Goal: Task Accomplishment & Management: Manage account settings

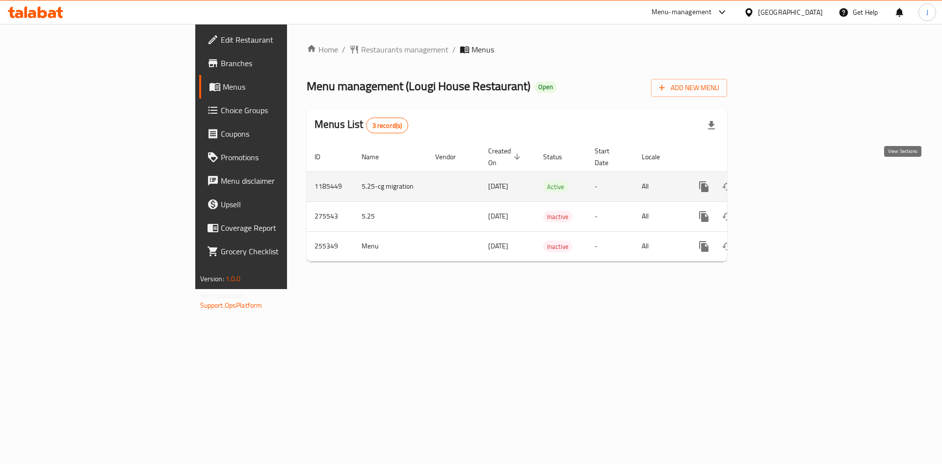
click at [780, 181] on icon "enhanced table" at bounding box center [775, 187] width 12 height 12
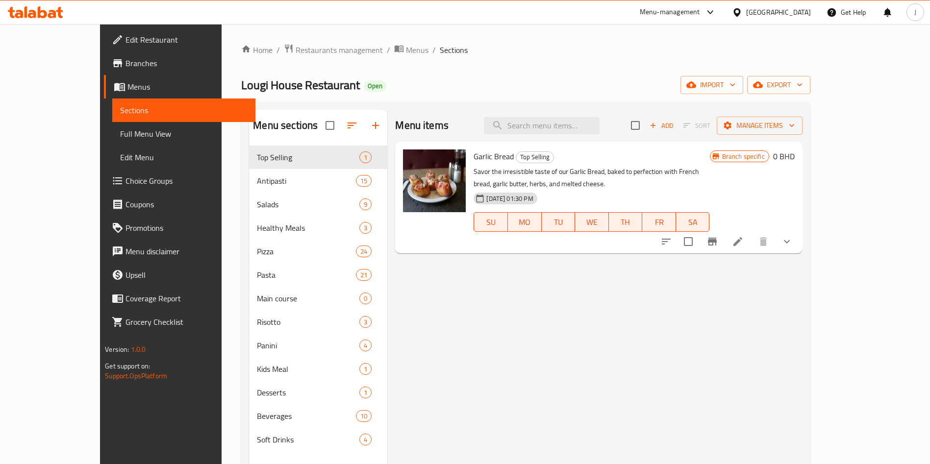
click at [460, 281] on div "Menu items Add Sort Manage items Garlic Bread Top Selling Savor the irresistibl…" at bounding box center [594, 342] width 415 height 464
click at [600, 129] on input "search" at bounding box center [542, 125] width 116 height 17
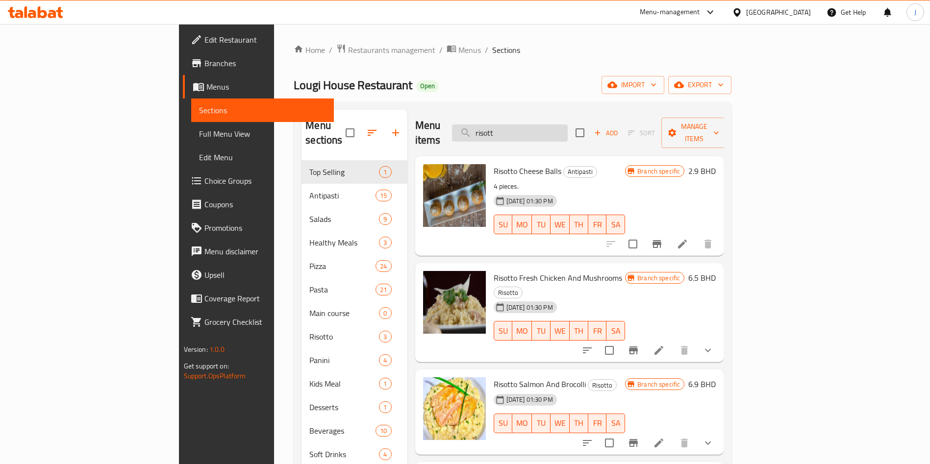
type input "risott"
click at [663, 238] on icon "Branch-specific-item" at bounding box center [657, 244] width 12 height 12
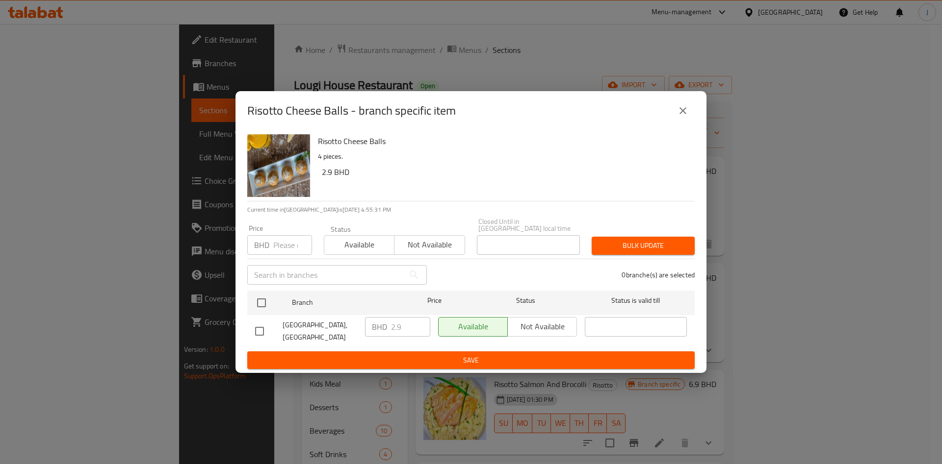
click at [285, 244] on input "number" at bounding box center [292, 245] width 39 height 20
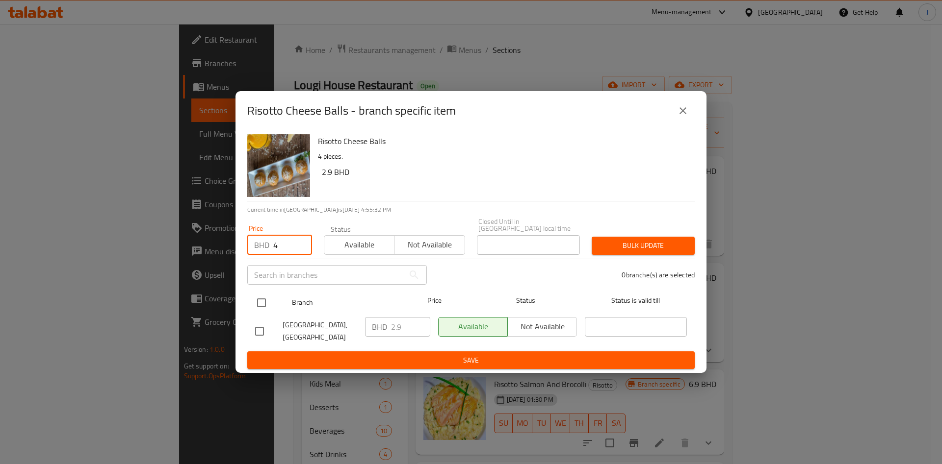
type input "4"
click at [260, 305] on input "checkbox" at bounding box center [261, 303] width 21 height 21
checkbox input "true"
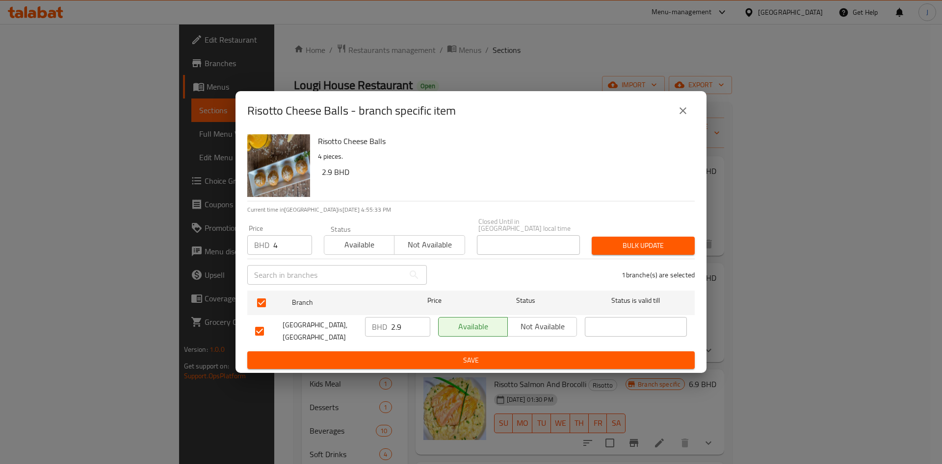
click at [638, 243] on span "Bulk update" at bounding box center [642, 246] width 87 height 12
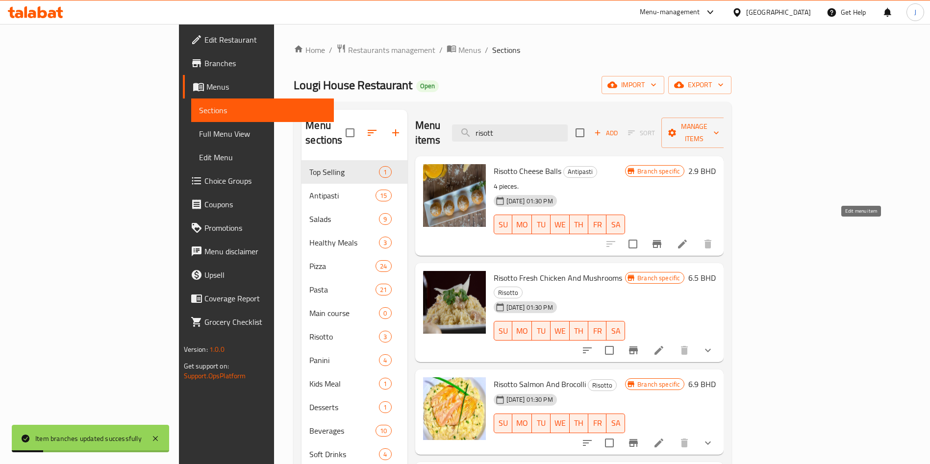
click at [689, 238] on icon at bounding box center [683, 244] width 12 height 12
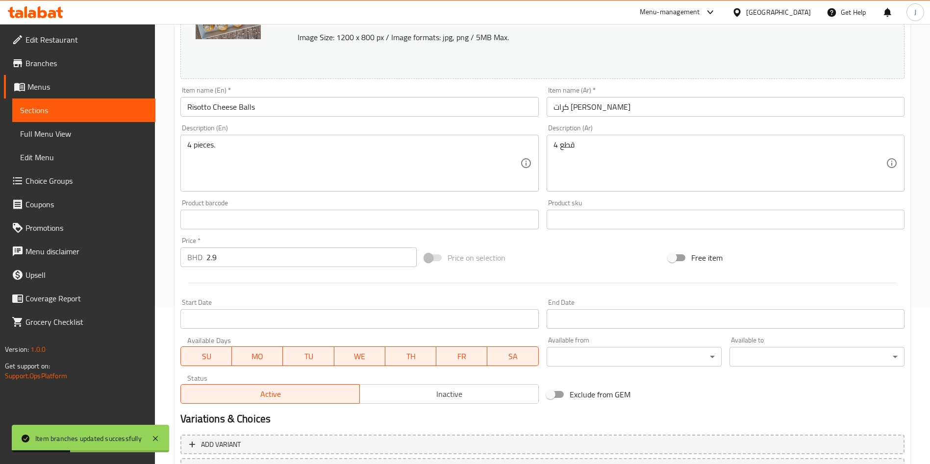
scroll to position [157, 0]
drag, startPoint x: 214, startPoint y: 261, endPoint x: 178, endPoint y: 257, distance: 36.9
click at [178, 258] on div "Price   * BHD 2.9 Price *" at bounding box center [299, 253] width 244 height 38
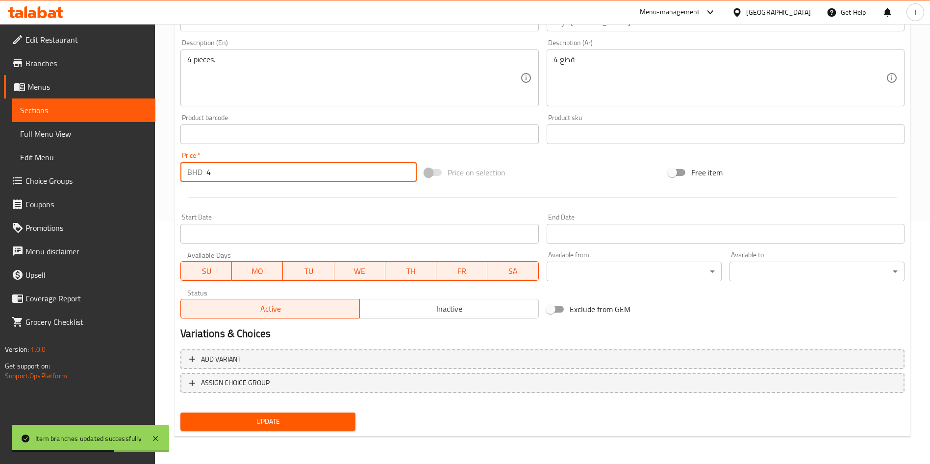
type input "4"
click at [290, 422] on span "Update" at bounding box center [267, 422] width 159 height 12
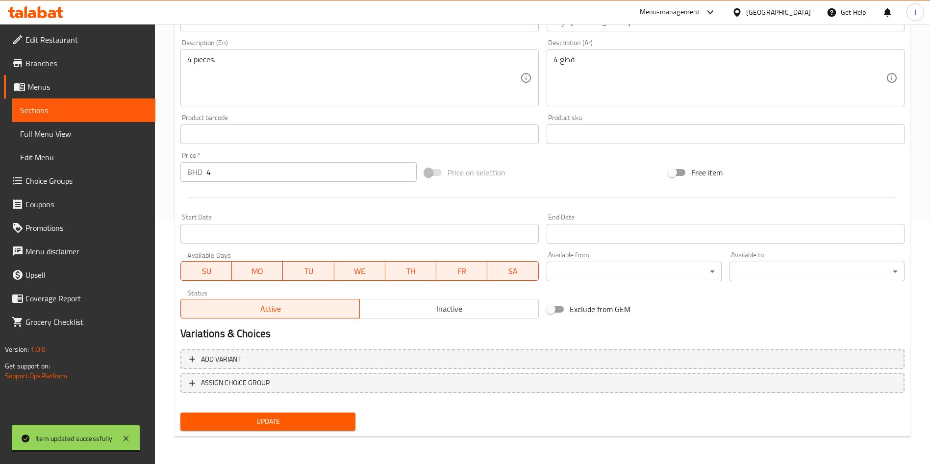
click at [62, 112] on span "Sections" at bounding box center [84, 110] width 128 height 12
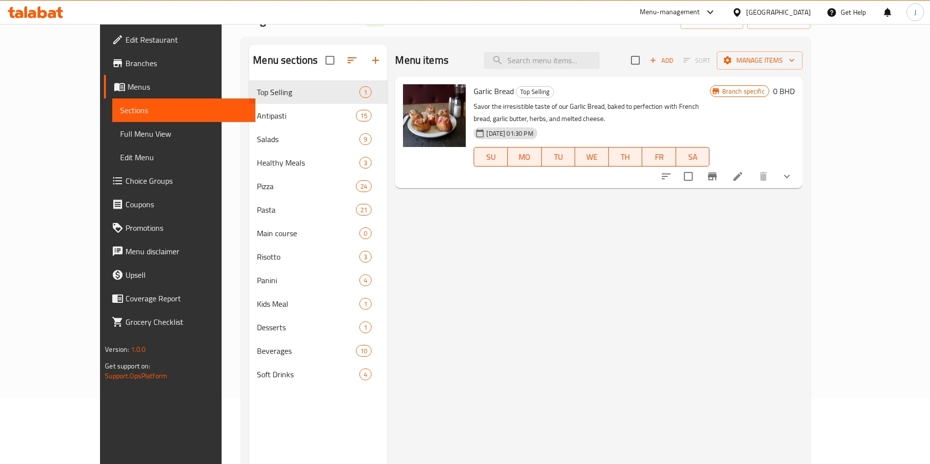
scroll to position [60, 0]
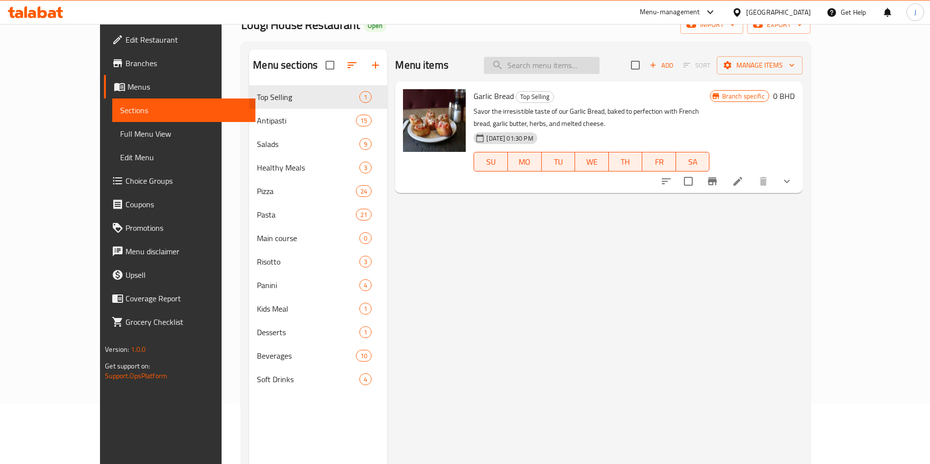
drag, startPoint x: 575, startPoint y: 69, endPoint x: 570, endPoint y: 68, distance: 5.5
click at [574, 69] on input "search" at bounding box center [542, 65] width 116 height 17
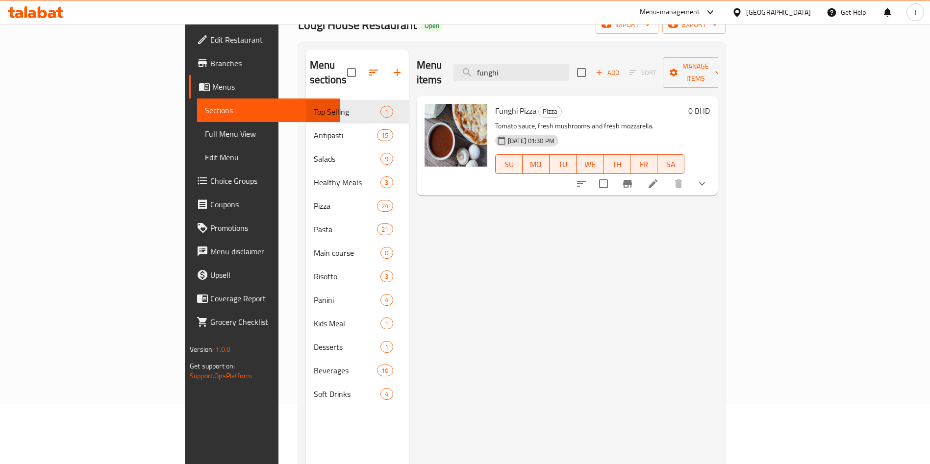
type input "funghi"
click at [708, 178] on icon "show more" at bounding box center [702, 184] width 12 height 12
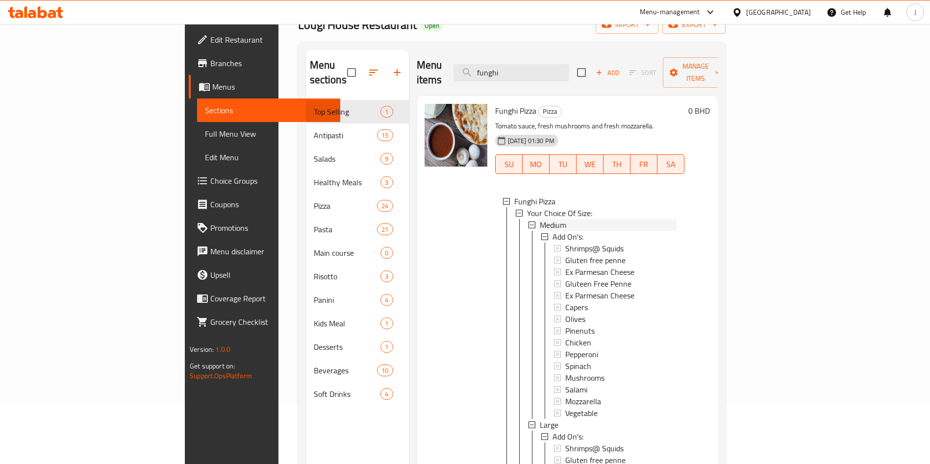
click at [642, 219] on div "Medium" at bounding box center [608, 225] width 137 height 12
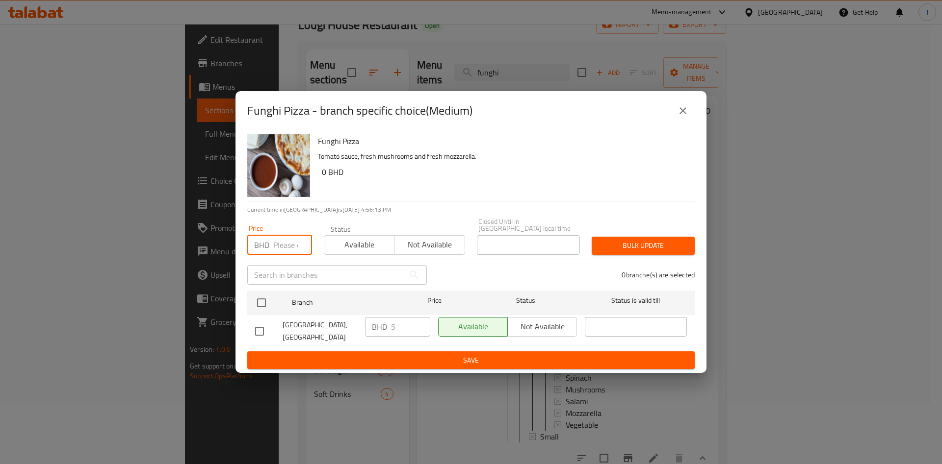
click at [287, 244] on input "number" at bounding box center [292, 245] width 39 height 20
type input "5.5"
click at [265, 305] on input "checkbox" at bounding box center [261, 303] width 21 height 21
checkbox input "true"
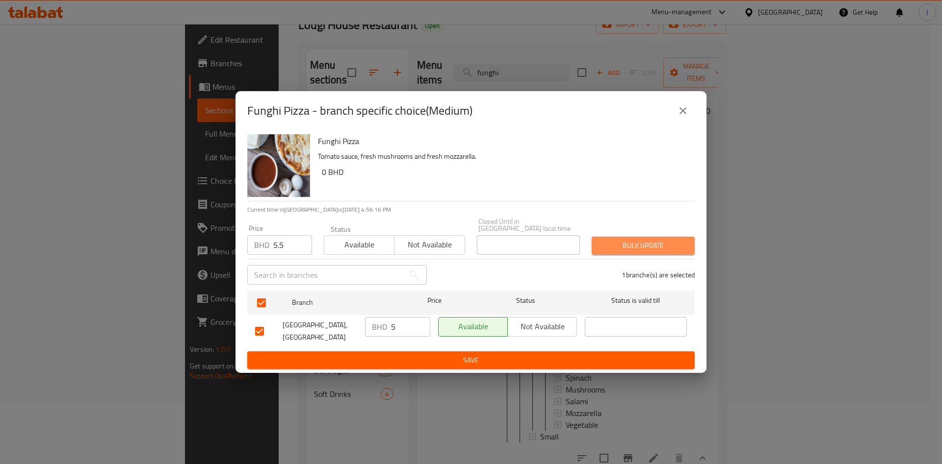
click at [651, 240] on span "Bulk update" at bounding box center [642, 246] width 87 height 12
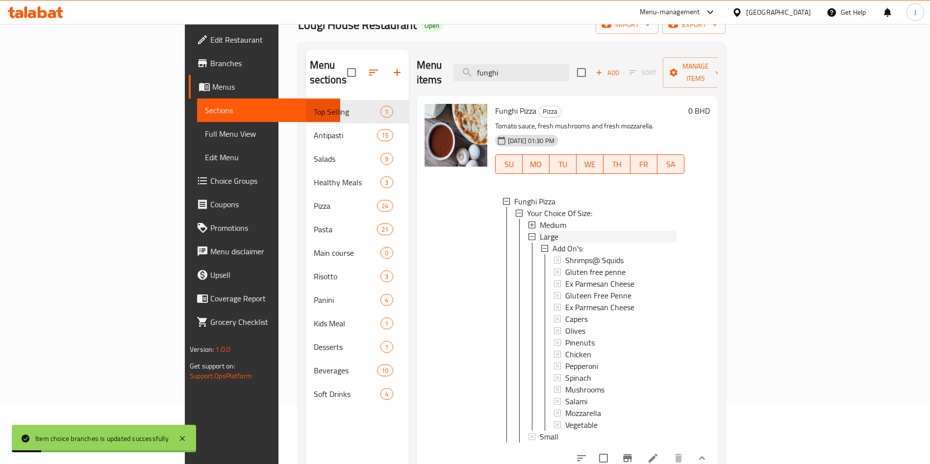
click at [540, 231] on div "Large" at bounding box center [608, 237] width 137 height 12
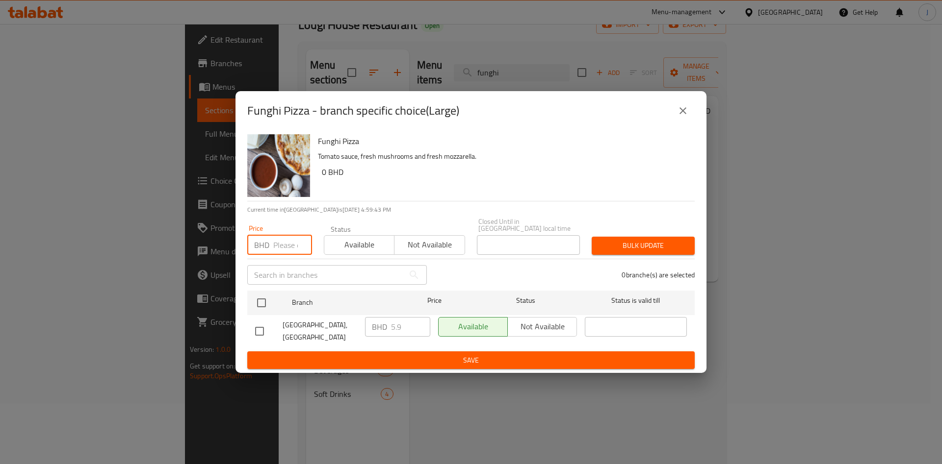
click at [281, 237] on input "number" at bounding box center [292, 245] width 39 height 20
type input "6.5"
click at [258, 304] on input "checkbox" at bounding box center [261, 303] width 21 height 21
checkbox input "true"
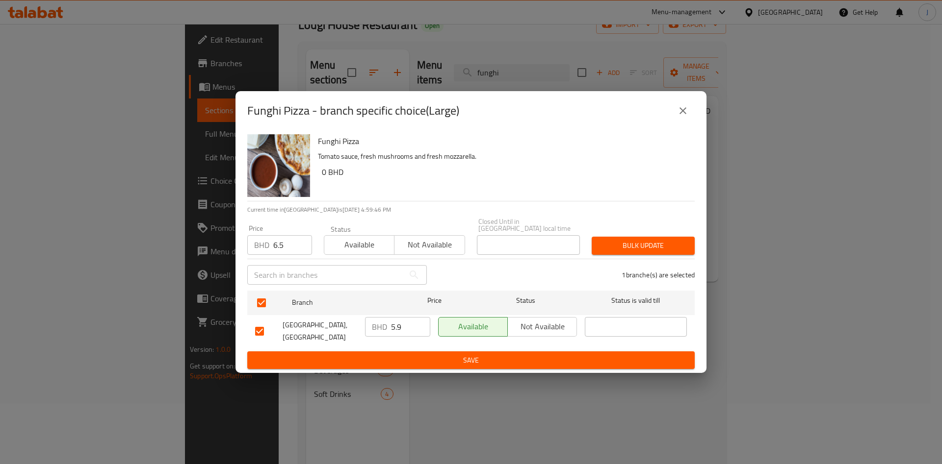
click at [652, 242] on span "Bulk update" at bounding box center [642, 246] width 87 height 12
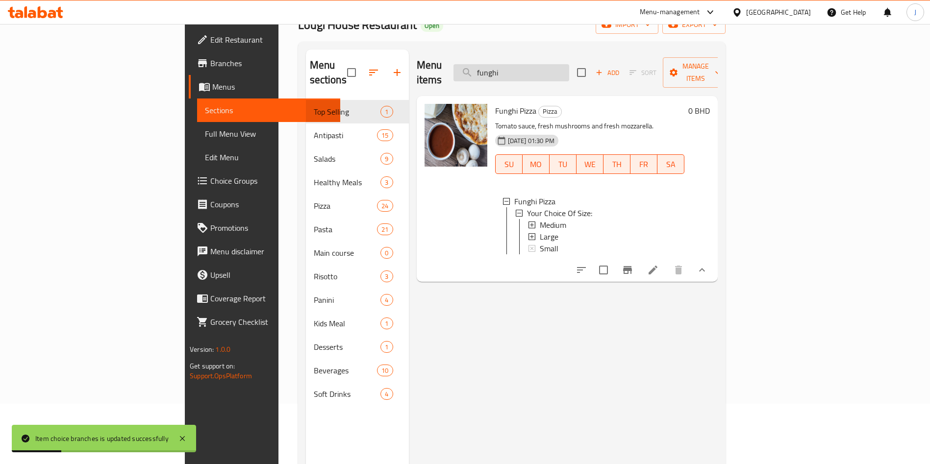
drag, startPoint x: 587, startPoint y: 65, endPoint x: 539, endPoint y: 67, distance: 48.1
click at [539, 67] on input "funghi" at bounding box center [512, 72] width 116 height 17
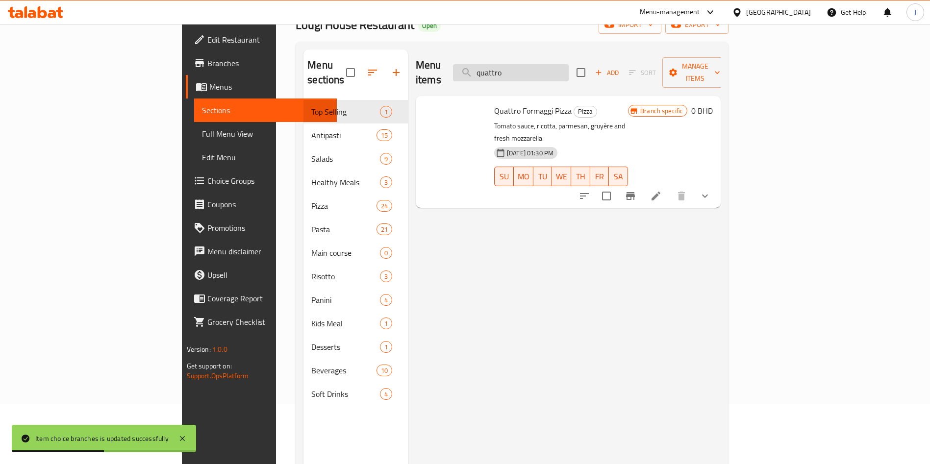
type input "quattro"
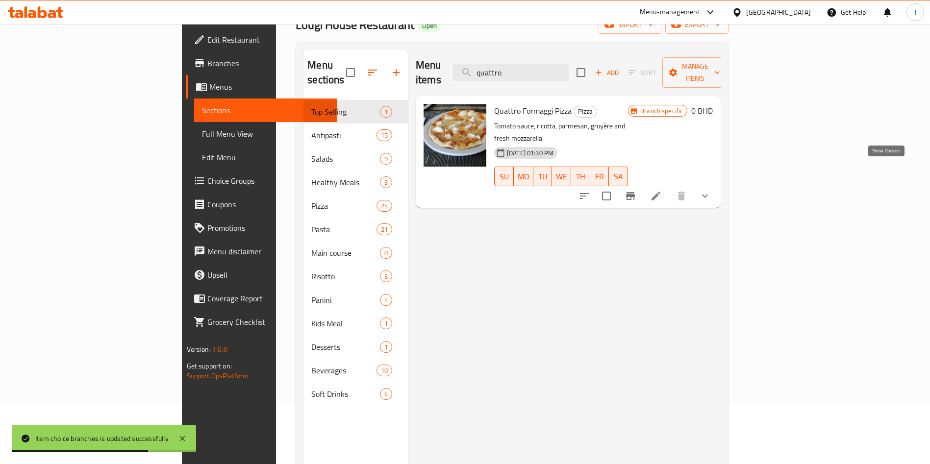
click at [711, 190] on icon "show more" at bounding box center [705, 196] width 12 height 12
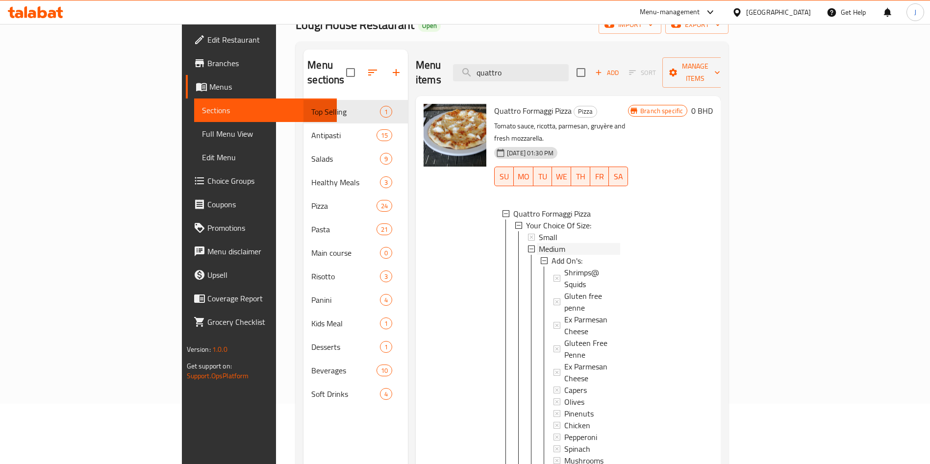
click at [539, 243] on div "Medium" at bounding box center [579, 249] width 81 height 12
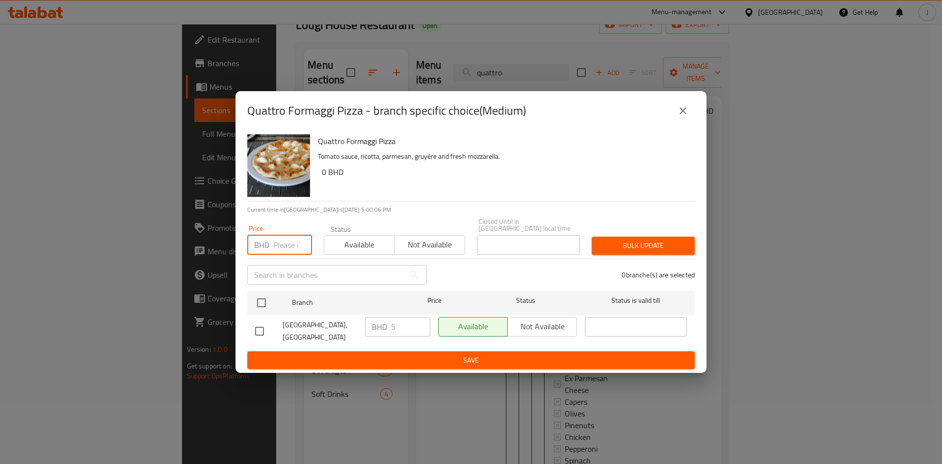
drag, startPoint x: 273, startPoint y: 242, endPoint x: 274, endPoint y: 236, distance: 5.9
click at [274, 240] on input "number" at bounding box center [292, 245] width 39 height 20
type input "5.5"
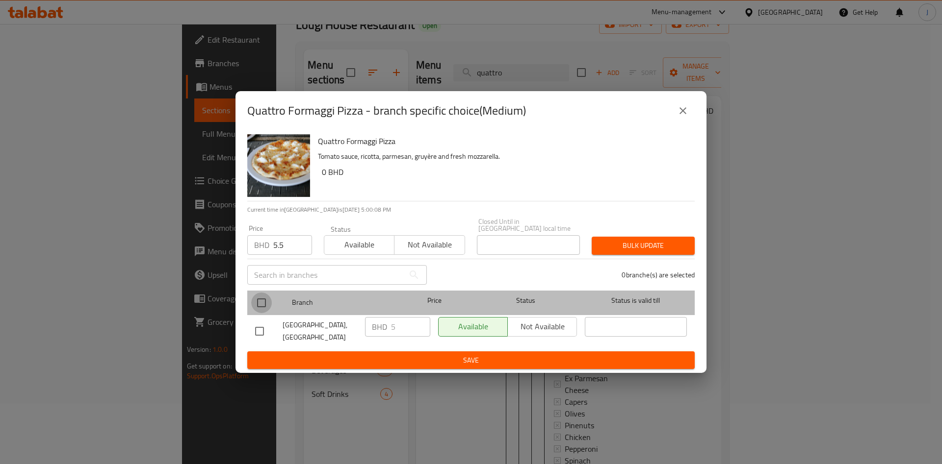
click at [263, 298] on input "checkbox" at bounding box center [261, 303] width 21 height 21
checkbox input "true"
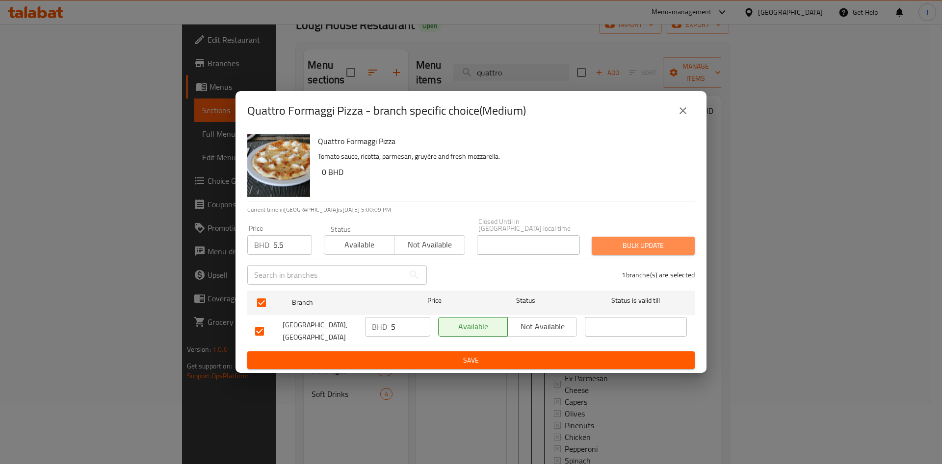
click at [653, 243] on span "Bulk update" at bounding box center [642, 246] width 87 height 12
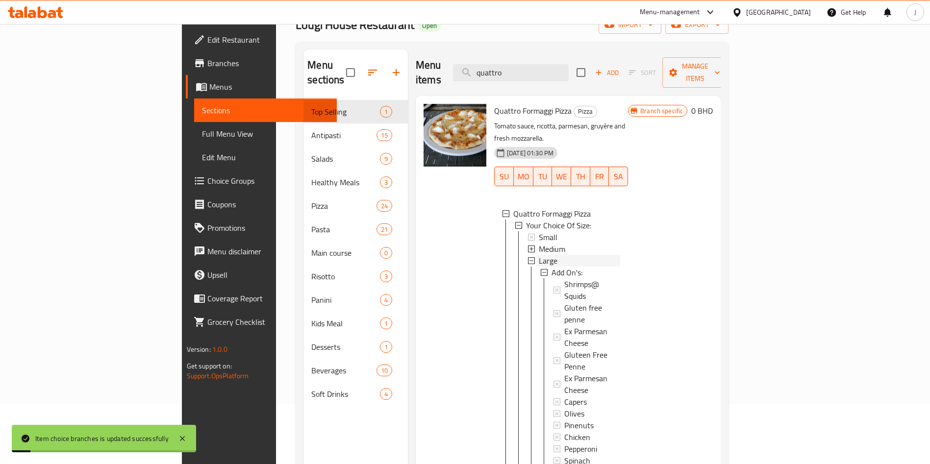
click at [539, 255] on div "Large" at bounding box center [579, 261] width 81 height 12
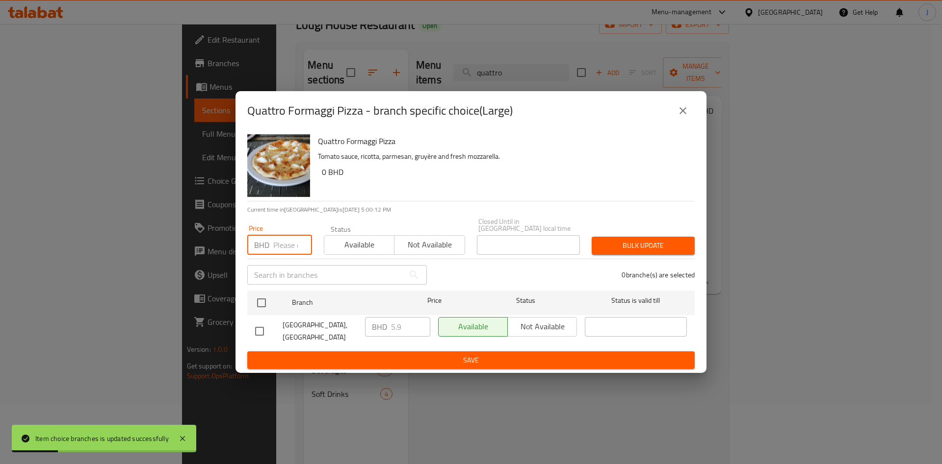
click at [283, 245] on input "number" at bounding box center [292, 245] width 39 height 20
type input "6.5"
click at [263, 297] on input "checkbox" at bounding box center [261, 303] width 21 height 21
checkbox input "true"
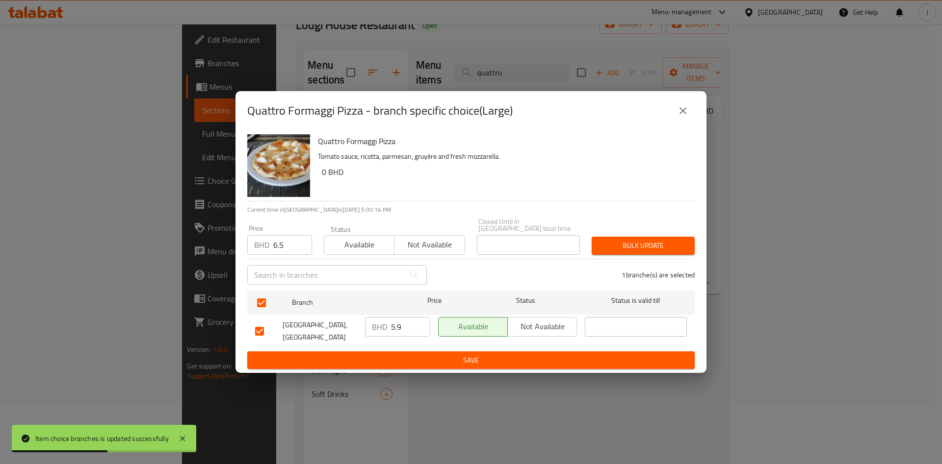
click at [657, 232] on div "Bulk update" at bounding box center [643, 246] width 115 height 30
click at [657, 240] on span "Bulk update" at bounding box center [642, 246] width 87 height 12
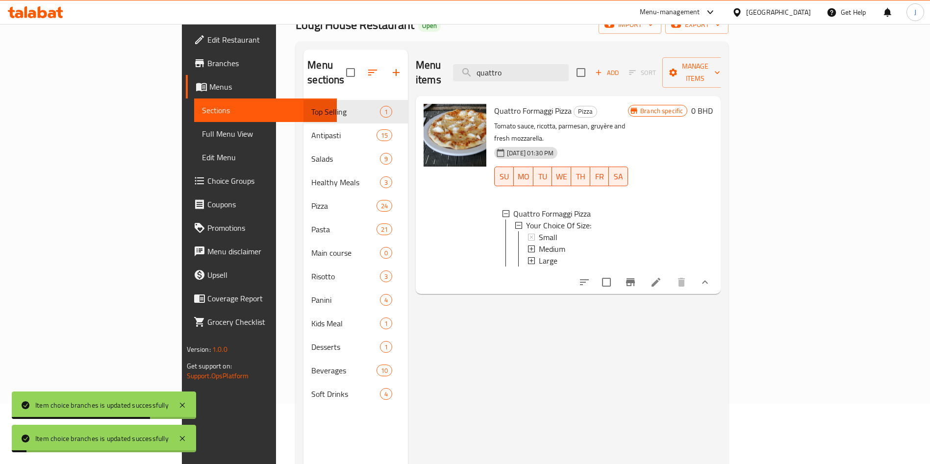
click at [202, 159] on span "Edit Menu" at bounding box center [266, 158] width 128 height 12
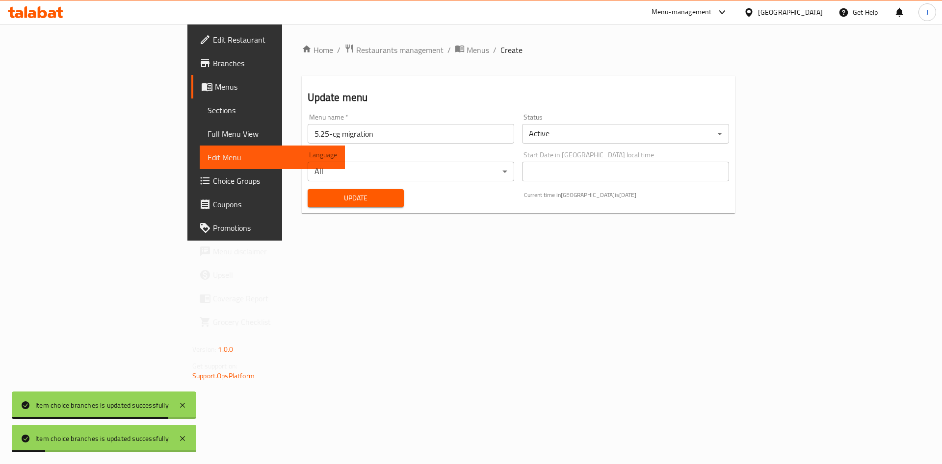
click at [302, 188] on div "Update" at bounding box center [356, 198] width 108 height 30
click at [315, 200] on span "Update" at bounding box center [355, 198] width 81 height 12
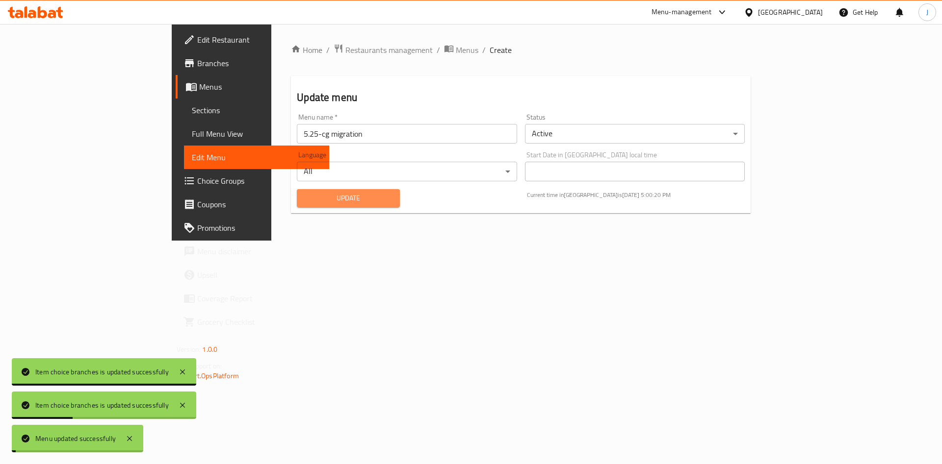
click at [305, 196] on span "Update" at bounding box center [348, 198] width 87 height 12
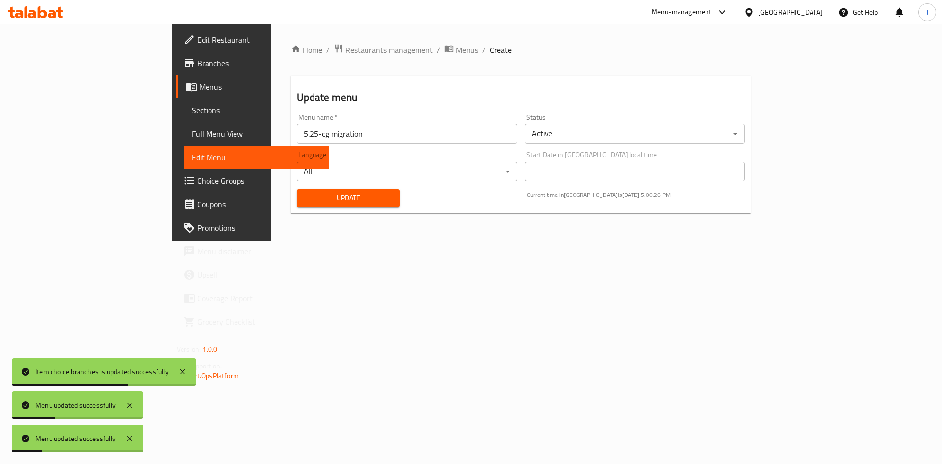
click at [192, 107] on span "Sections" at bounding box center [256, 110] width 129 height 12
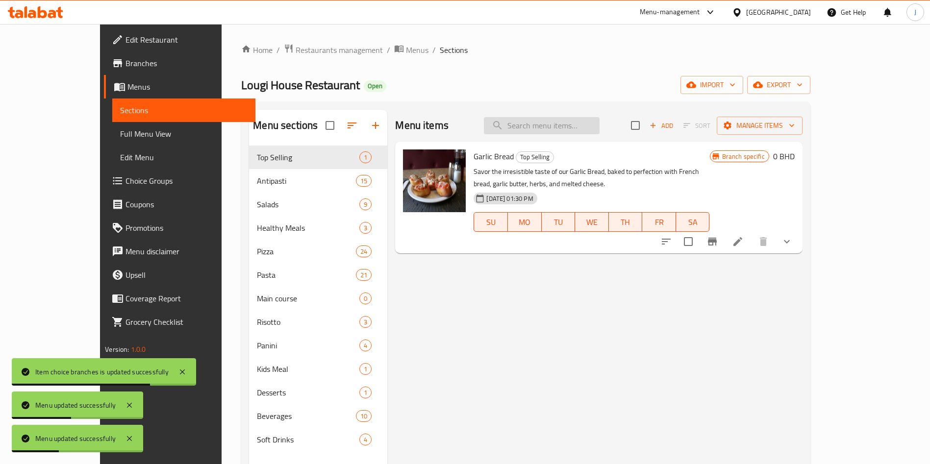
click at [600, 127] on input "search" at bounding box center [542, 125] width 116 height 17
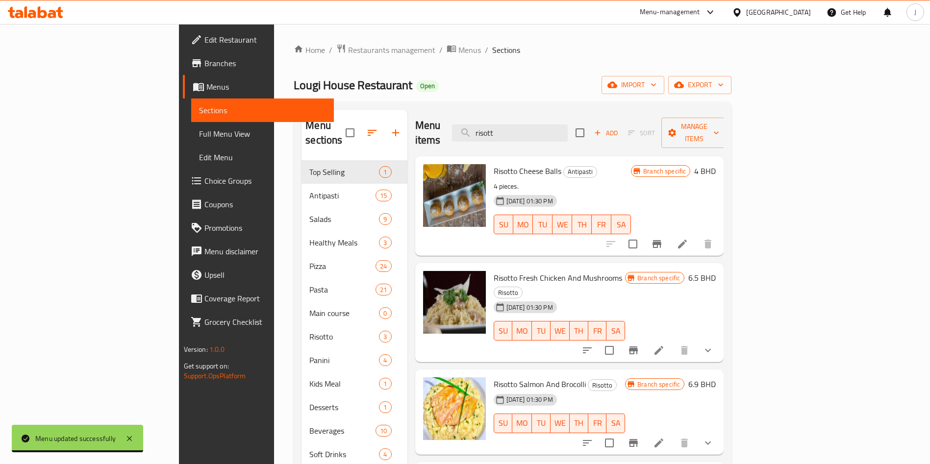
drag, startPoint x: 551, startPoint y: 129, endPoint x: 513, endPoint y: 126, distance: 38.9
click at [514, 128] on div "Menu items risott Add Sort Manage items" at bounding box center [569, 133] width 309 height 47
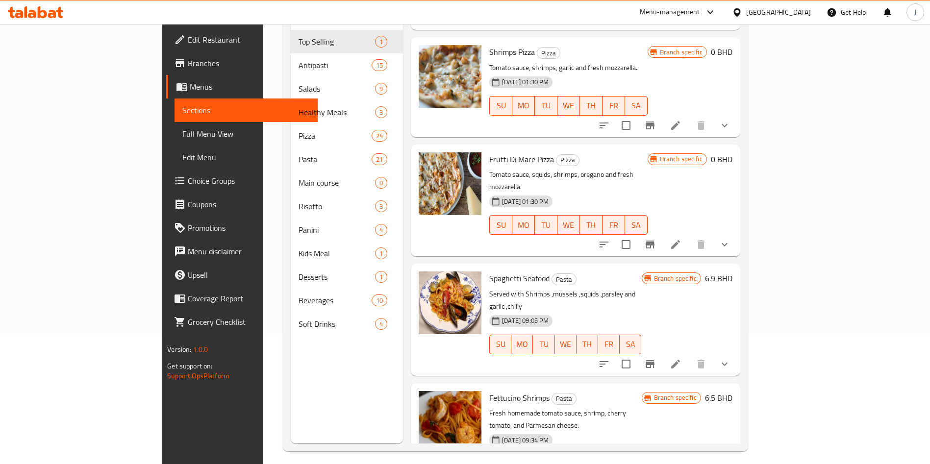
scroll to position [137, 0]
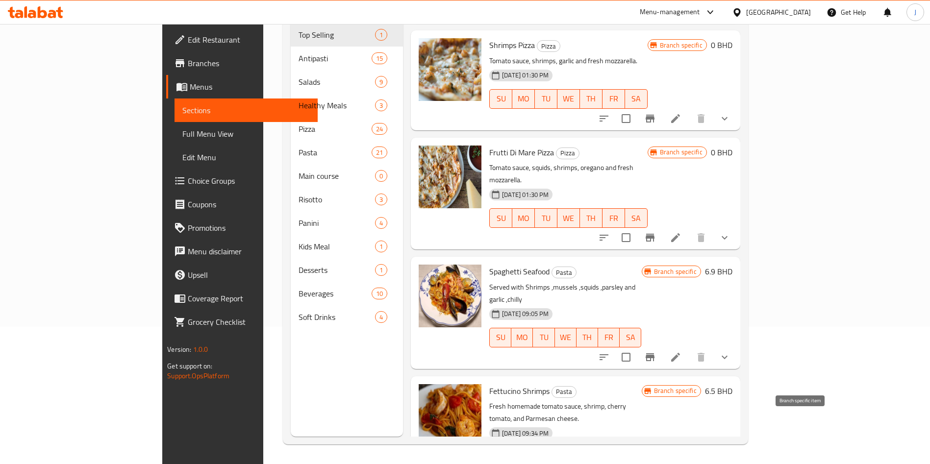
type input "shrimp"
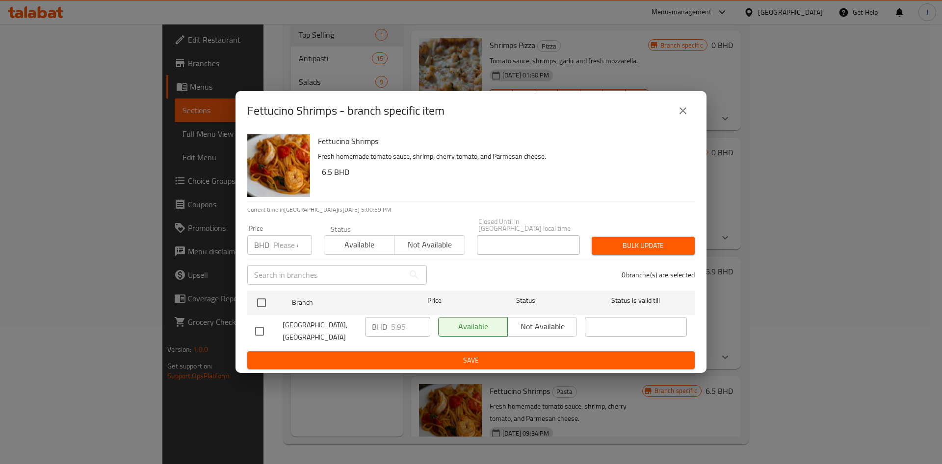
click at [282, 245] on input "number" at bounding box center [292, 245] width 39 height 20
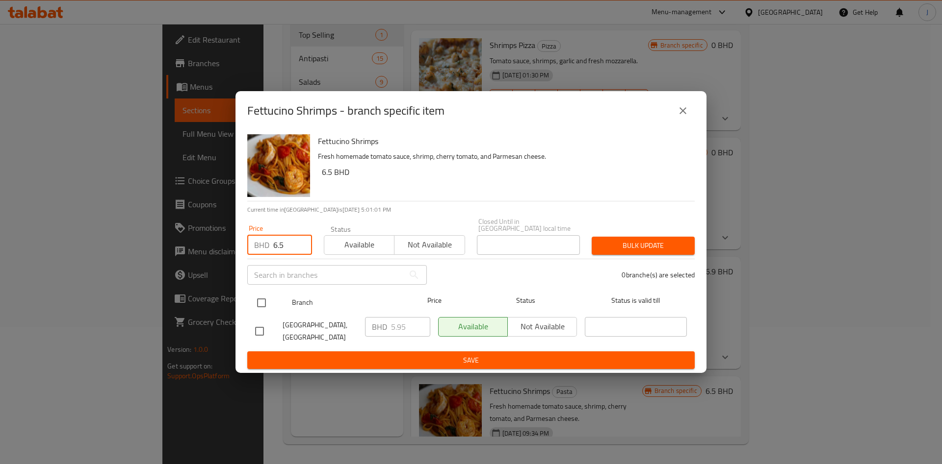
type input "6.5"
click at [258, 301] on input "checkbox" at bounding box center [261, 303] width 21 height 21
checkbox input "true"
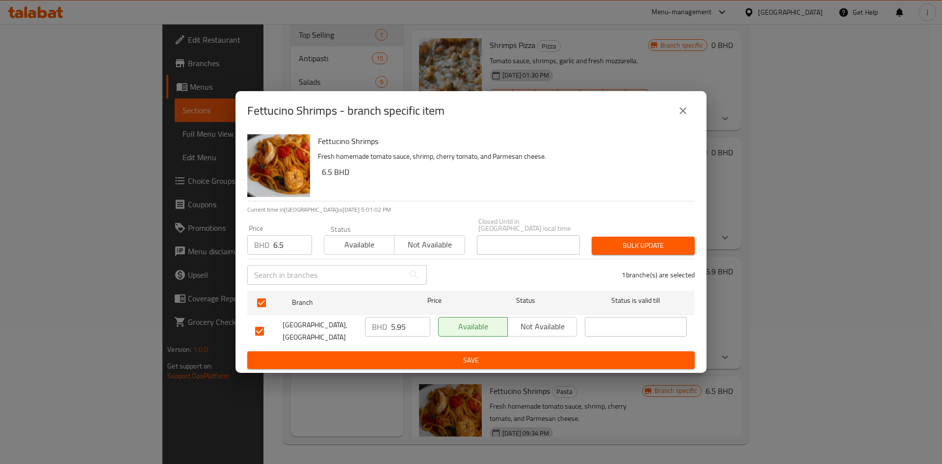
click at [658, 240] on span "Bulk update" at bounding box center [642, 246] width 87 height 12
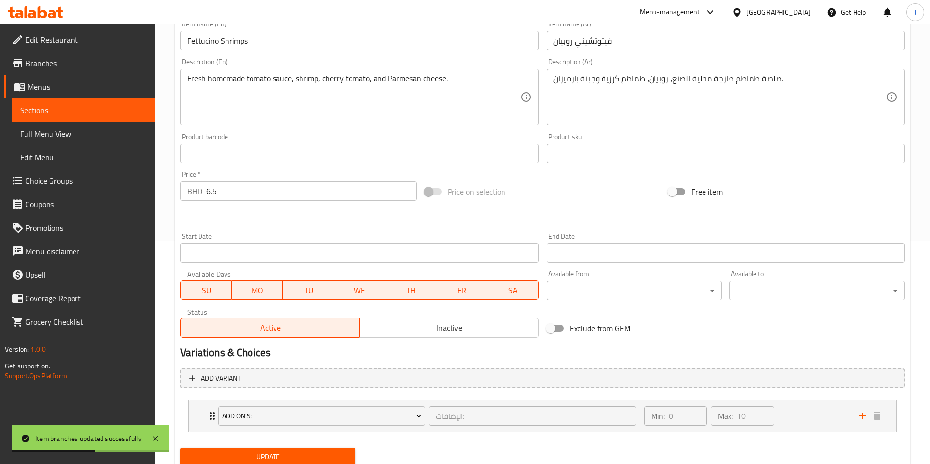
scroll to position [259, 0]
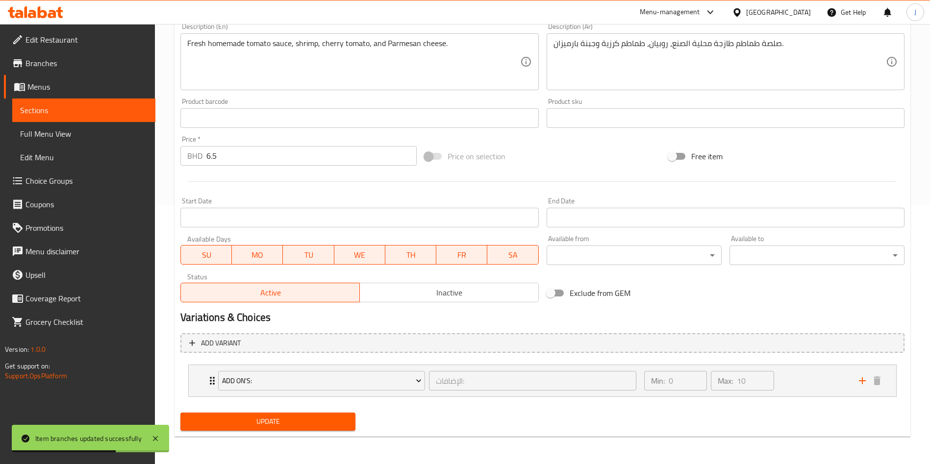
click at [280, 417] on span "Update" at bounding box center [267, 422] width 159 height 12
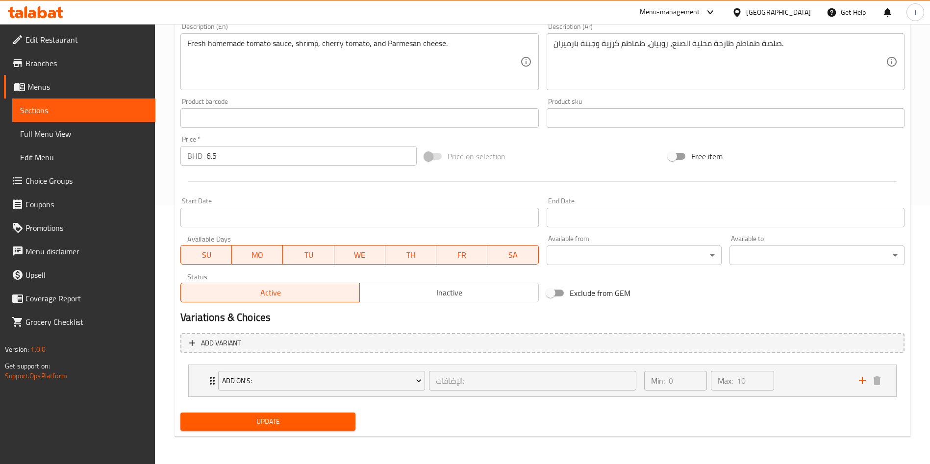
click at [280, 416] on span "Update" at bounding box center [267, 422] width 159 height 12
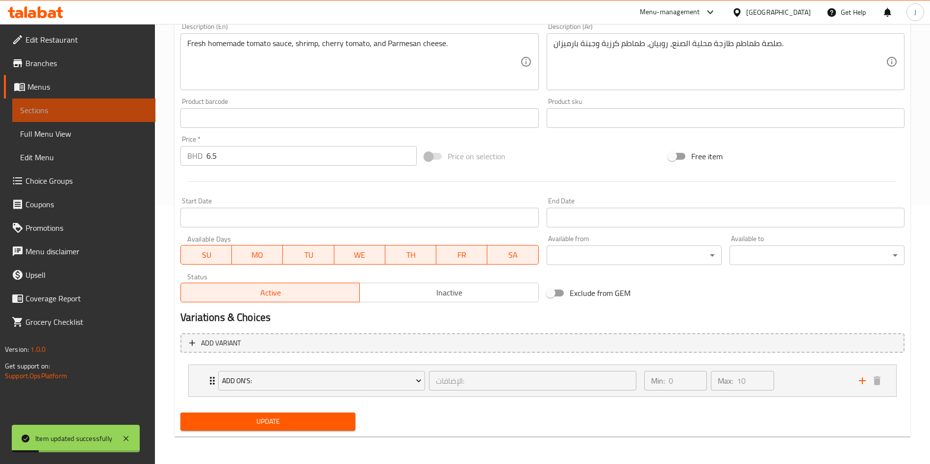
click at [62, 118] on link "Sections" at bounding box center [83, 111] width 143 height 24
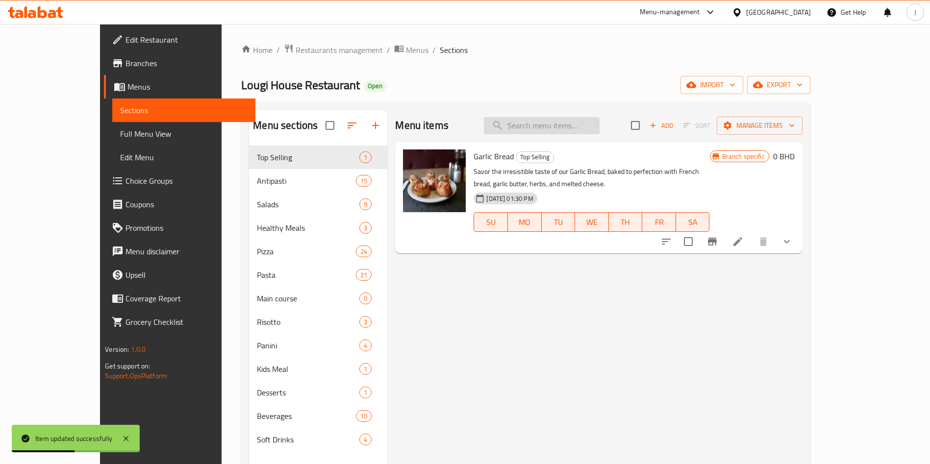
click at [584, 117] on input "search" at bounding box center [542, 125] width 116 height 17
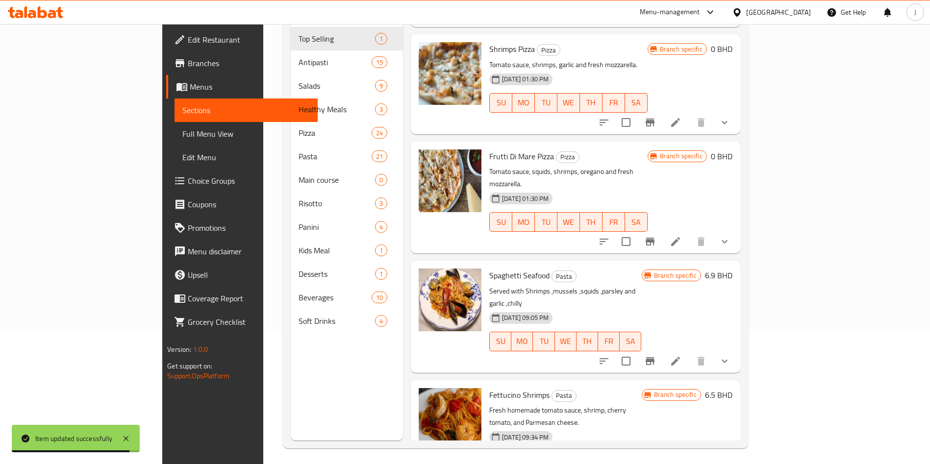
scroll to position [137, 0]
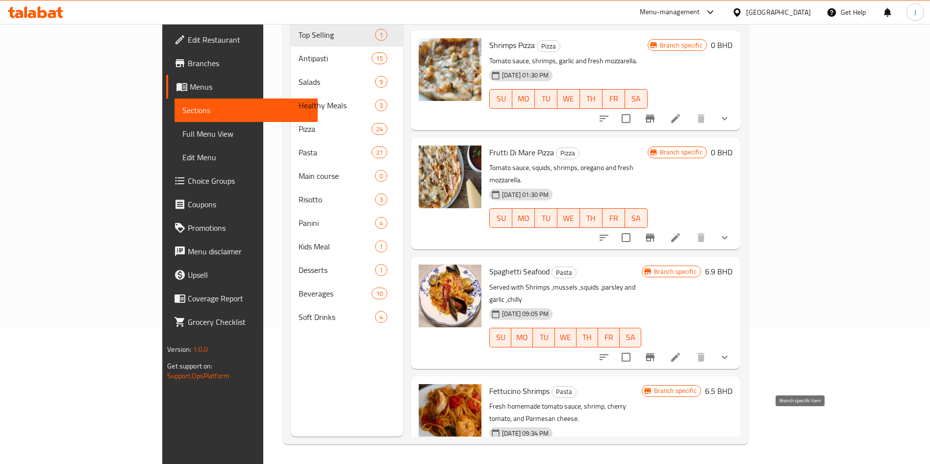
type input "shrimp"
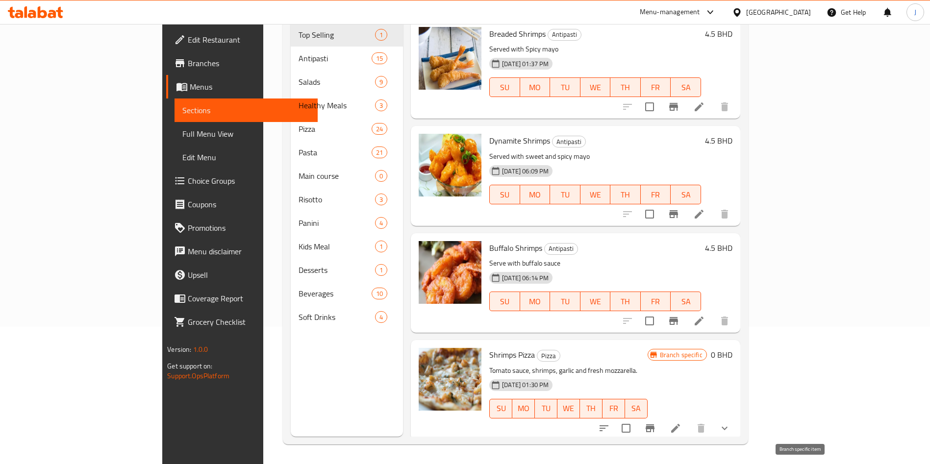
scroll to position [0, 0]
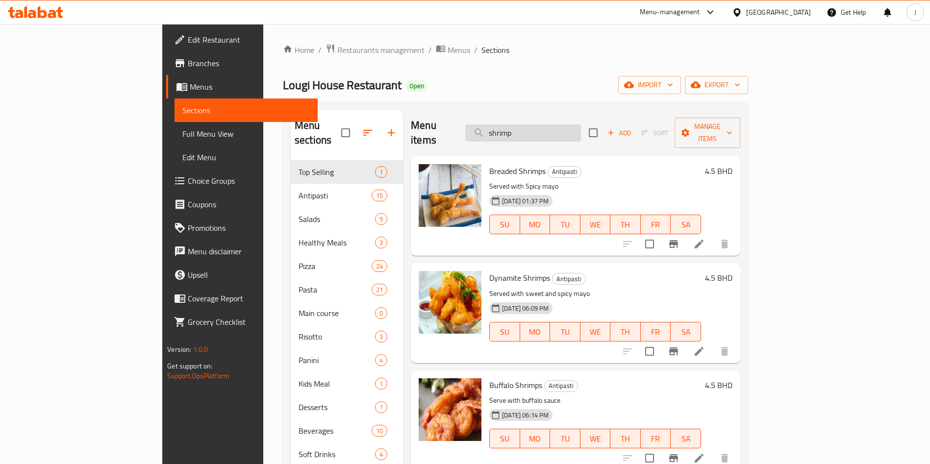
drag, startPoint x: 591, startPoint y: 131, endPoint x: 527, endPoint y: 122, distance: 64.0
click at [527, 125] on input "shrimp" at bounding box center [523, 133] width 116 height 17
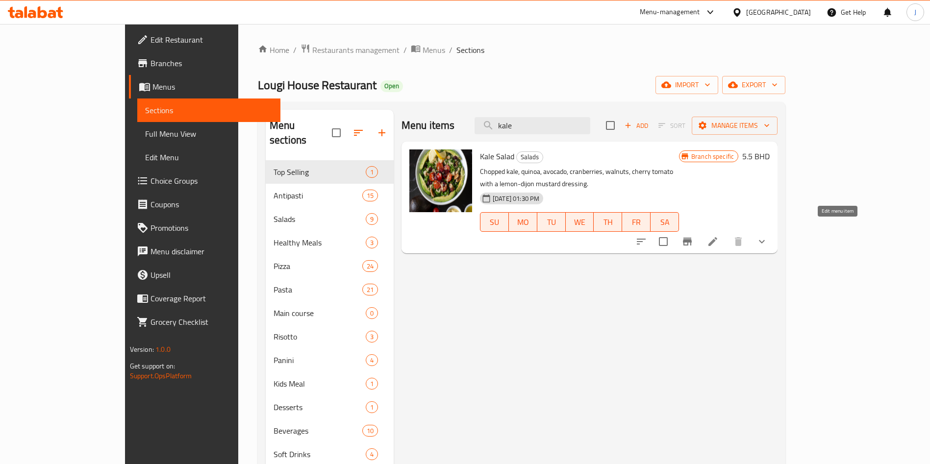
type input "kale"
click at [718, 237] on icon at bounding box center [713, 241] width 9 height 9
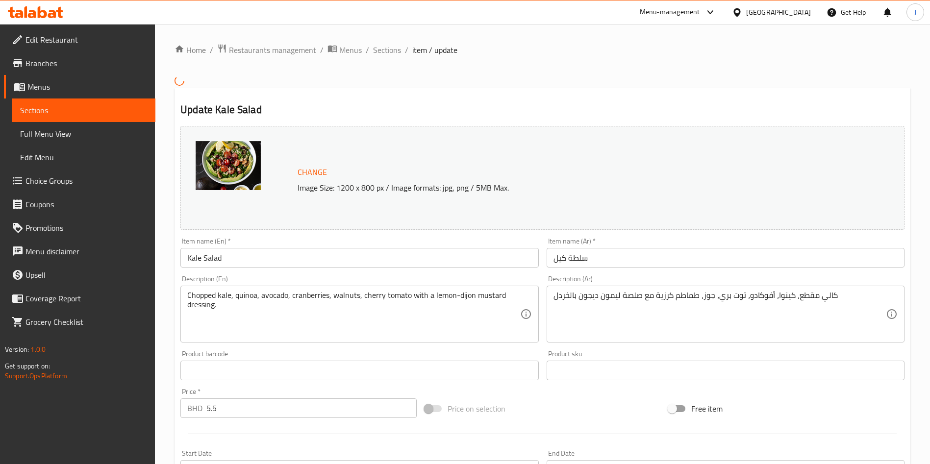
drag, startPoint x: 309, startPoint y: 256, endPoint x: 306, endPoint y: 252, distance: 5.2
click at [309, 254] on input "Kale Salad" at bounding box center [359, 258] width 358 height 20
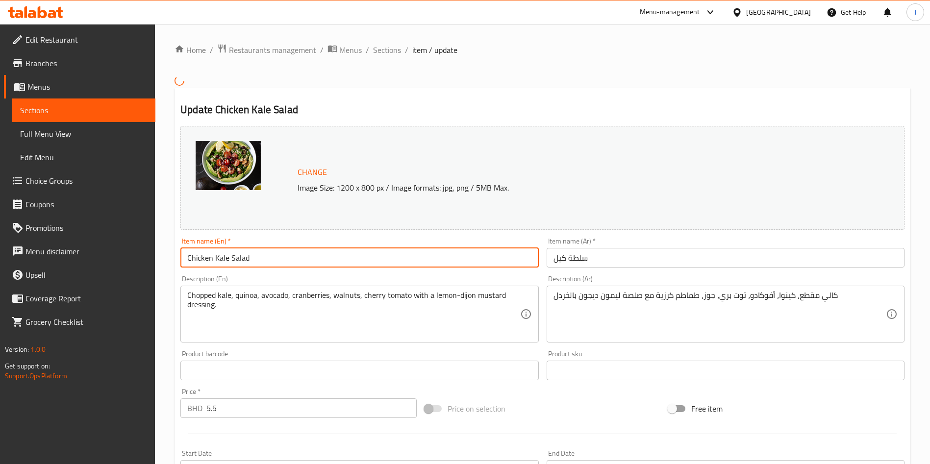
type input "Chicken Kale Salad"
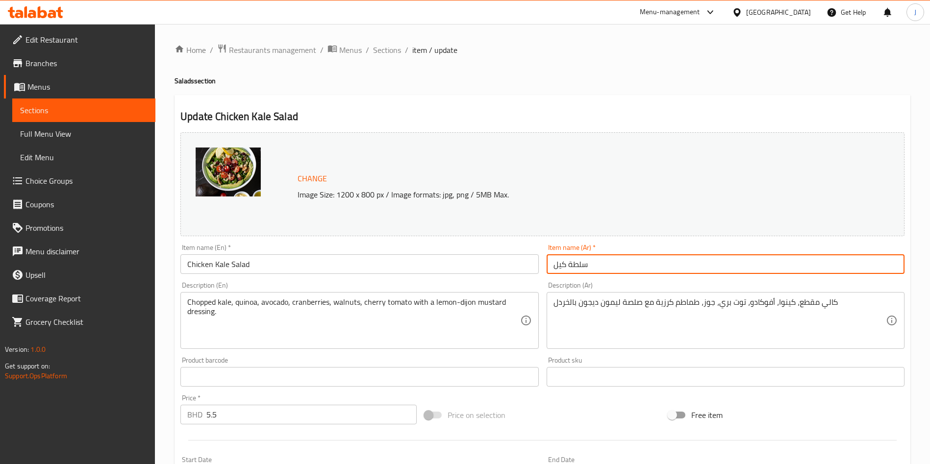
click at [625, 272] on input "سلطة كيل" at bounding box center [726, 265] width 358 height 20
paste input "الدجاج والكرنب"
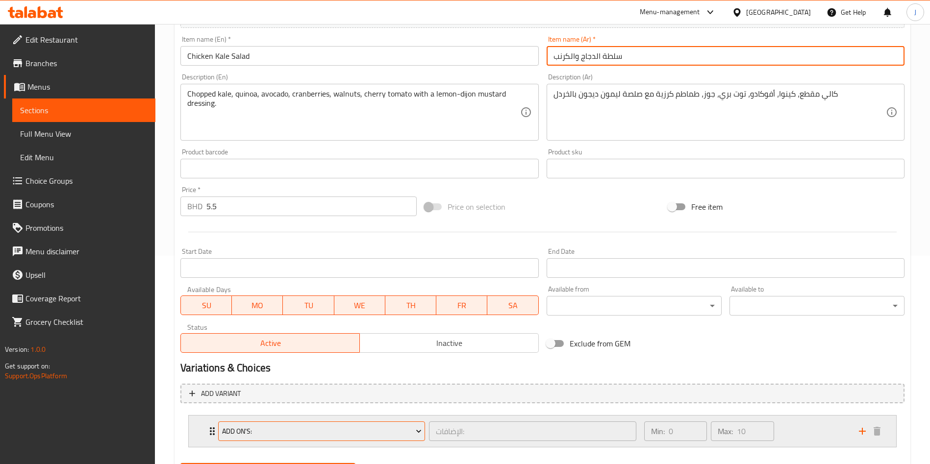
scroll to position [259, 0]
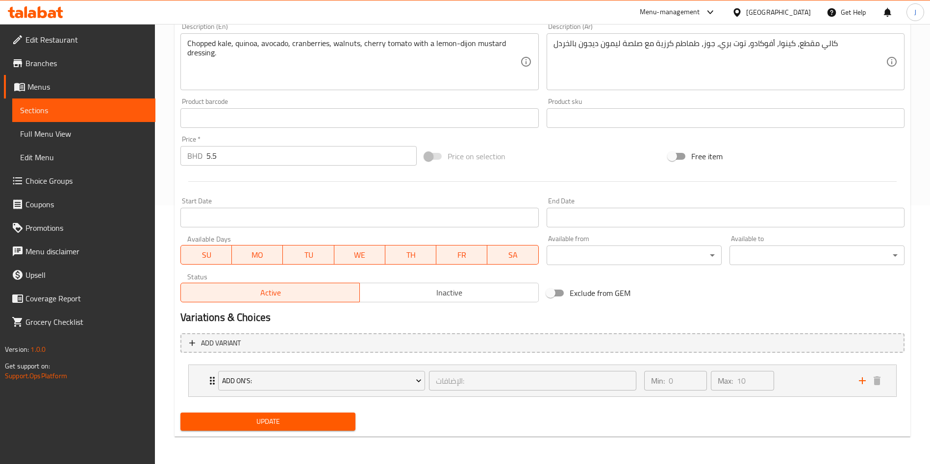
type input "سلطة الدجاج والكرنب"
click at [276, 431] on button "Update" at bounding box center [267, 422] width 175 height 18
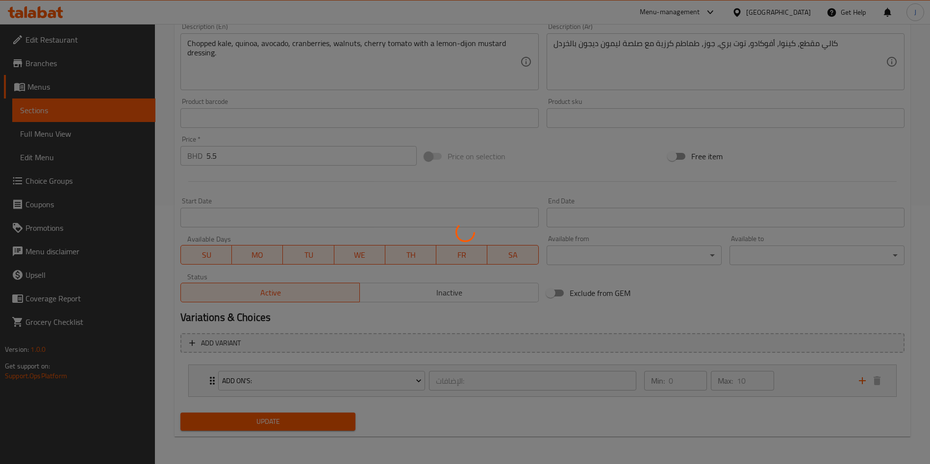
click at [276, 429] on div at bounding box center [465, 232] width 930 height 464
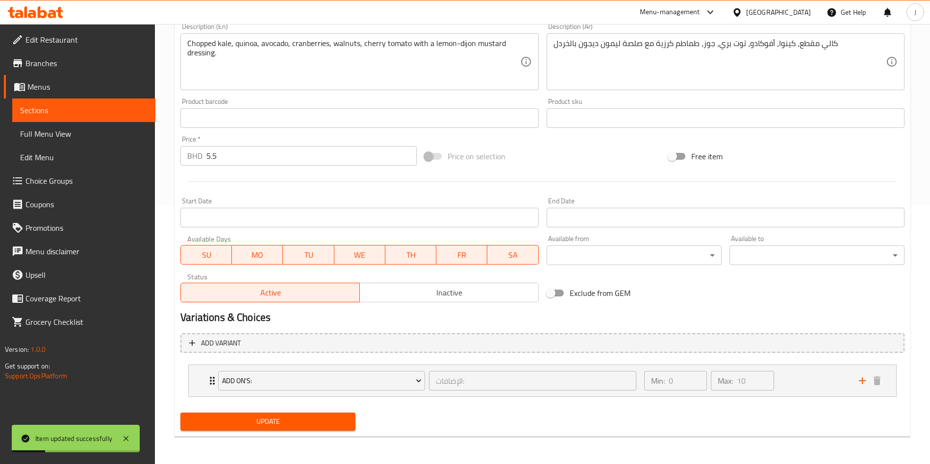
click at [48, 161] on span "Edit Menu" at bounding box center [84, 158] width 128 height 12
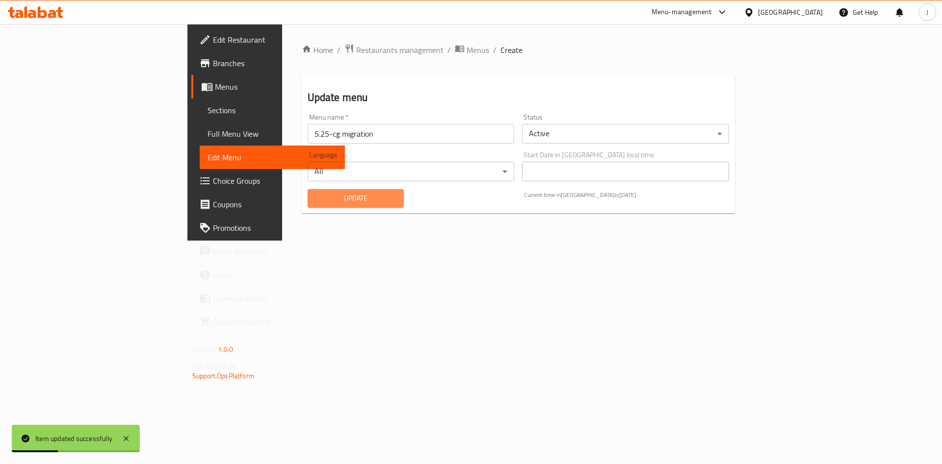
click at [315, 200] on span "Update" at bounding box center [355, 198] width 81 height 12
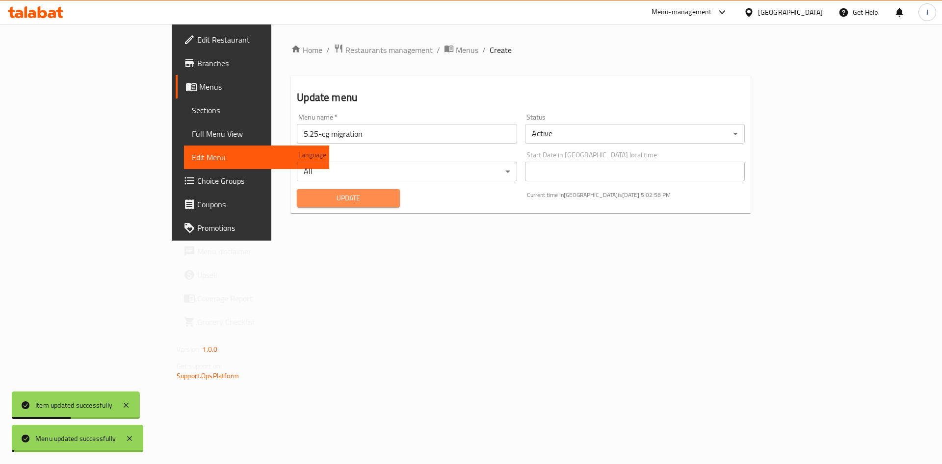
click at [305, 200] on span "Update" at bounding box center [348, 198] width 87 height 12
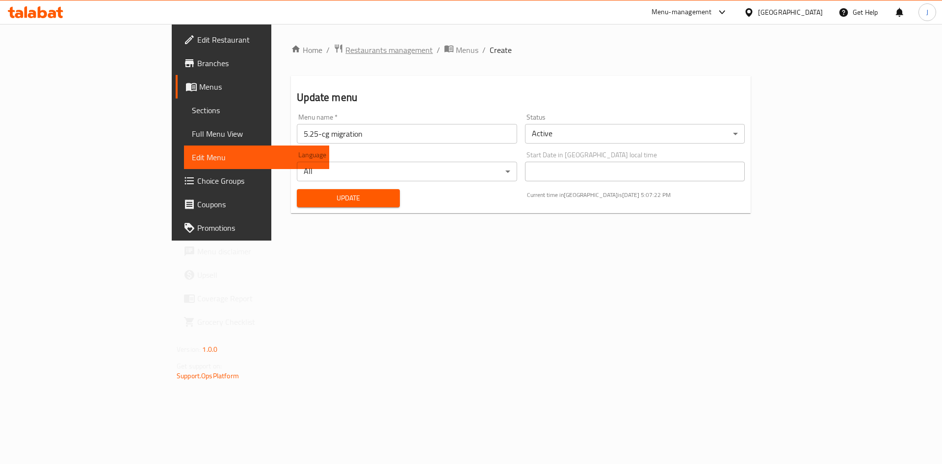
click at [345, 49] on span "Restaurants management" at bounding box center [388, 50] width 87 height 12
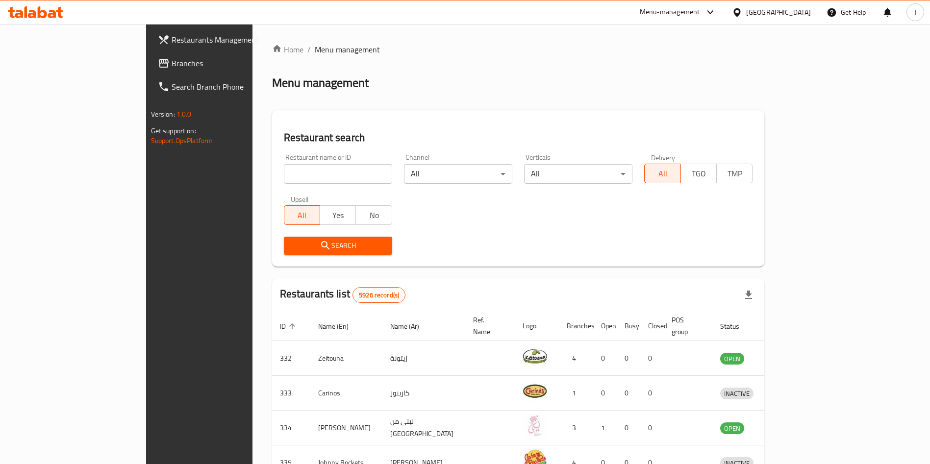
click at [284, 171] on input "search" at bounding box center [338, 174] width 108 height 20
type input "crepe time"
click button "Search" at bounding box center [338, 246] width 108 height 18
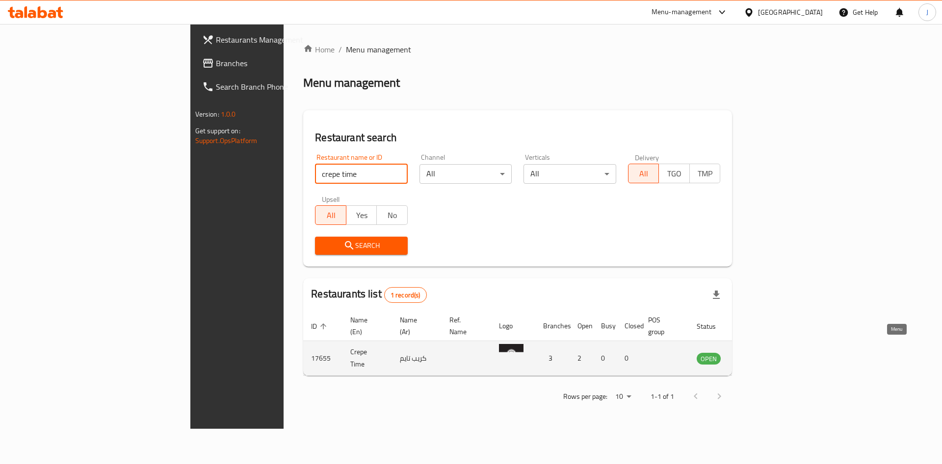
click at [759, 355] on icon "enhanced table" at bounding box center [753, 359] width 11 height 8
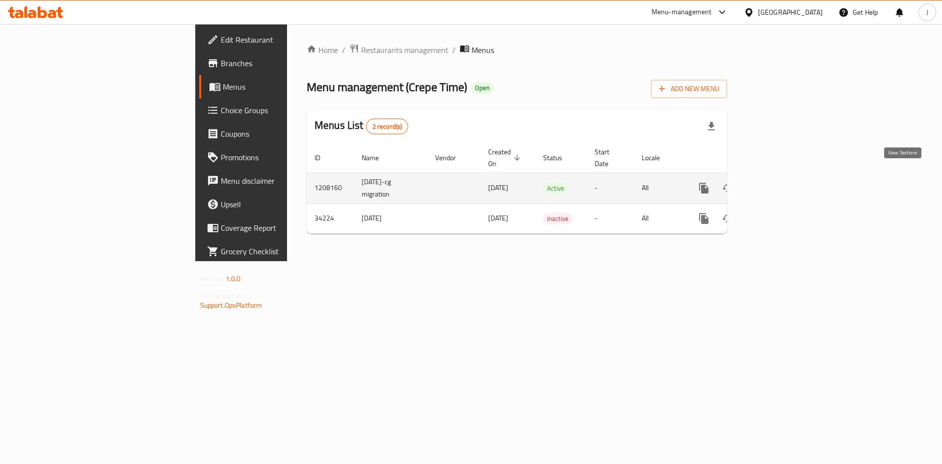
click at [780, 182] on icon "enhanced table" at bounding box center [775, 188] width 12 height 12
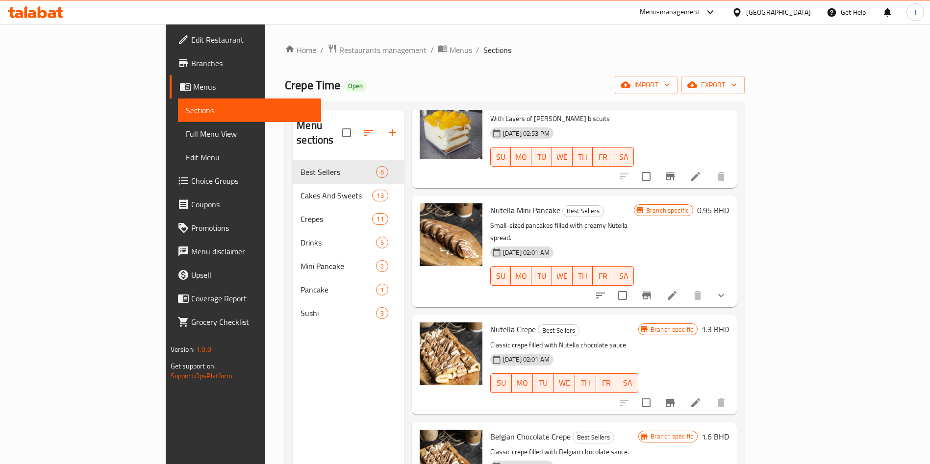
scroll to position [203, 0]
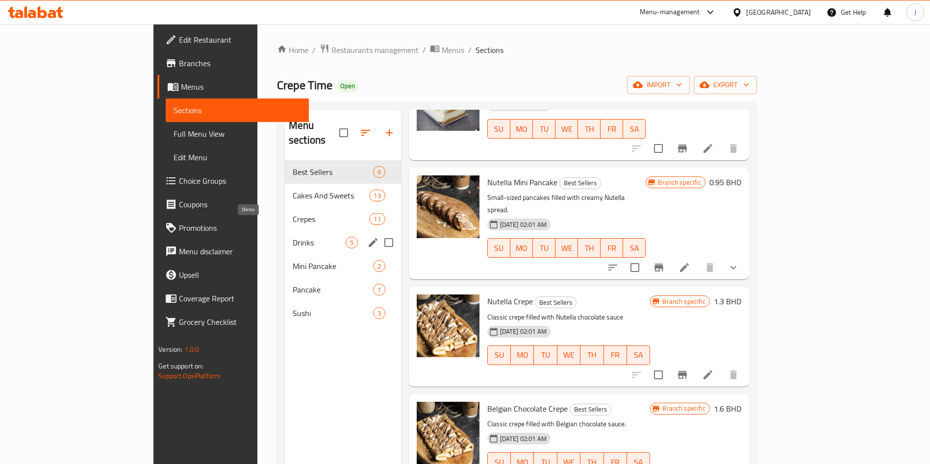
click at [293, 237] on span "Drinks" at bounding box center [319, 243] width 53 height 12
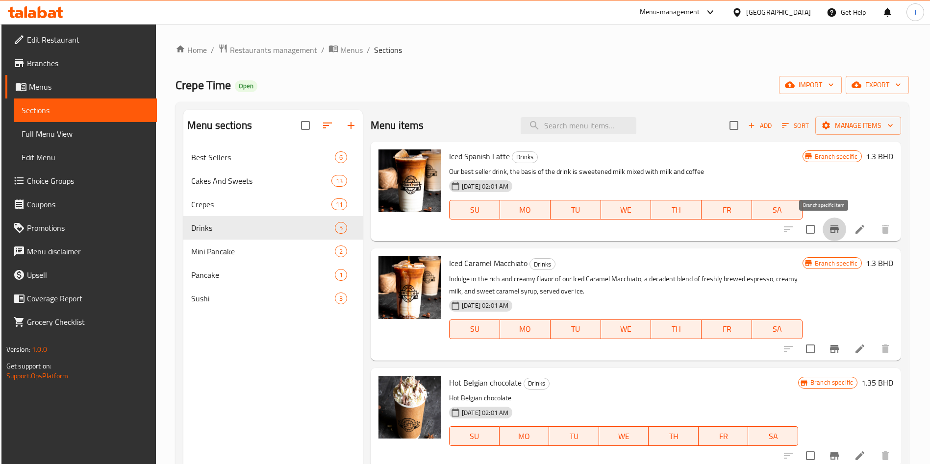
click at [829, 233] on icon "Branch-specific-item" at bounding box center [835, 230] width 12 height 12
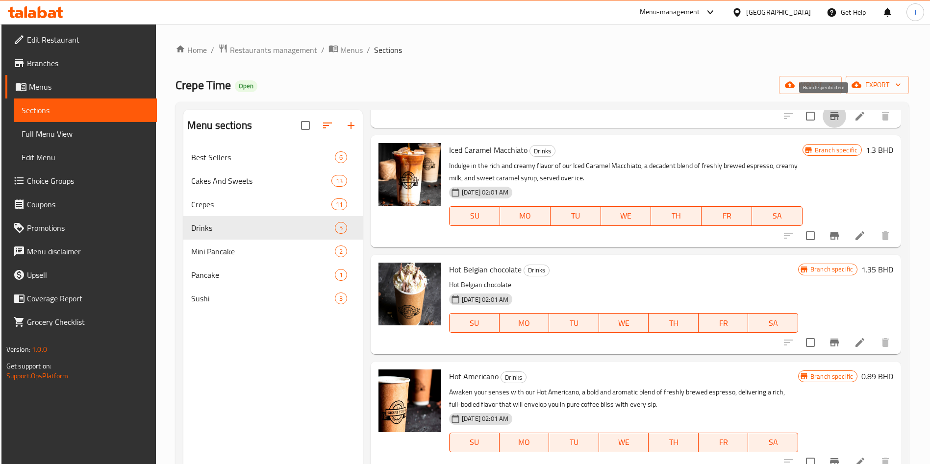
scroll to position [119, 0]
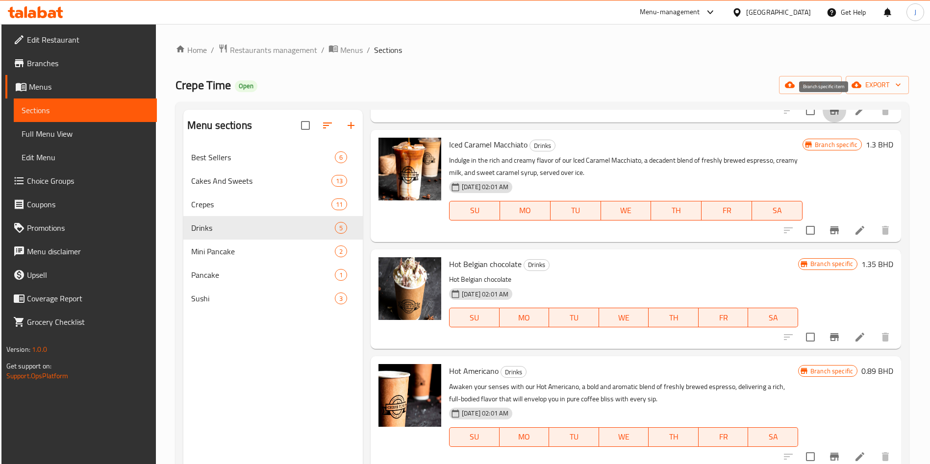
click at [74, 64] on span "Branches" at bounding box center [88, 63] width 122 height 12
